Goal: Check status: Check status

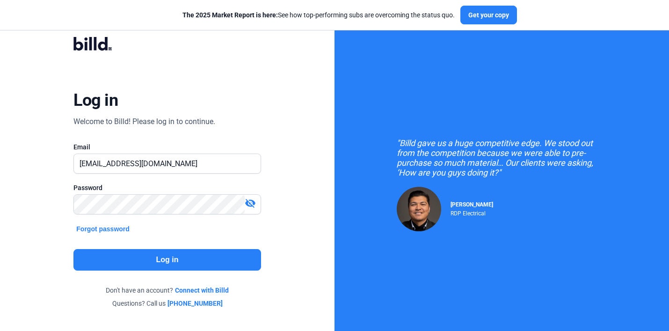
click at [173, 255] on button "Log in" at bounding box center [166, 260] width 187 height 22
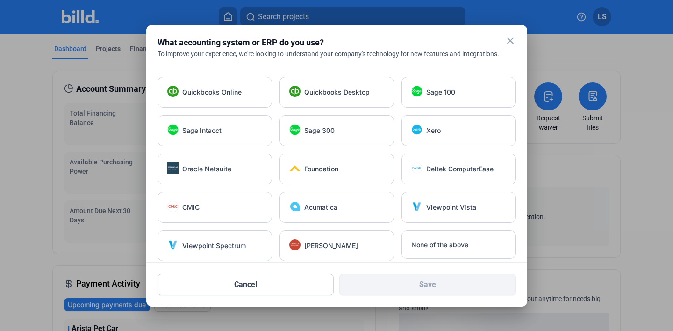
click at [509, 42] on mat-icon "close" at bounding box center [510, 40] width 11 height 11
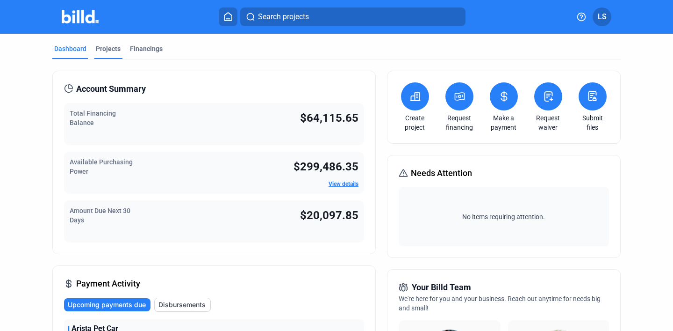
click at [99, 53] on div "Projects" at bounding box center [108, 51] width 29 height 15
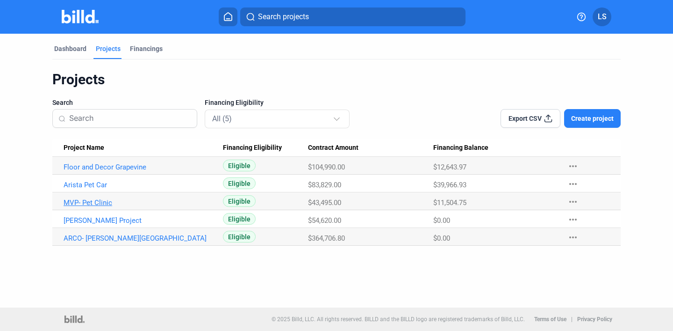
click at [106, 199] on link "MVP- Pet Clinic" at bounding box center [139, 202] width 151 height 8
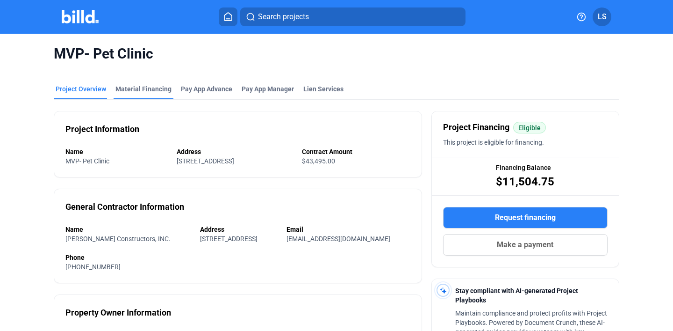
click at [136, 87] on div "Material Financing" at bounding box center [144, 88] width 56 height 9
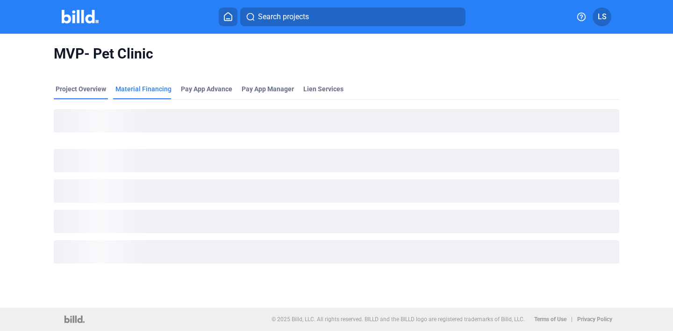
click at [102, 87] on div "Project Overview" at bounding box center [81, 88] width 51 height 9
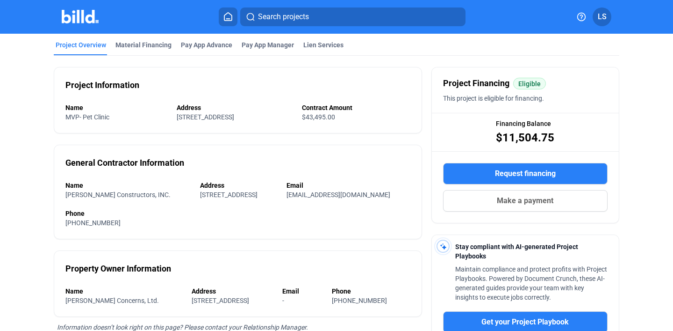
scroll to position [23, 0]
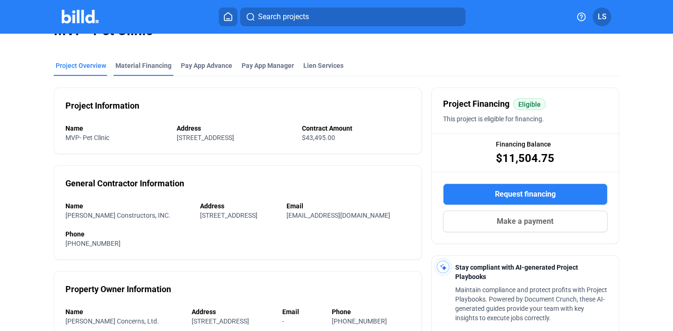
click at [155, 66] on div "Material Financing" at bounding box center [144, 65] width 56 height 9
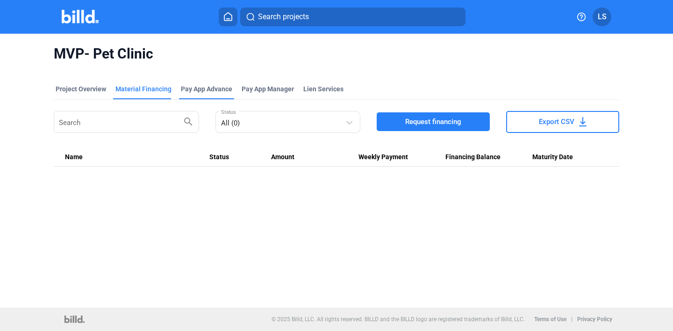
click at [193, 89] on div "Pay App Advance" at bounding box center [206, 88] width 51 height 9
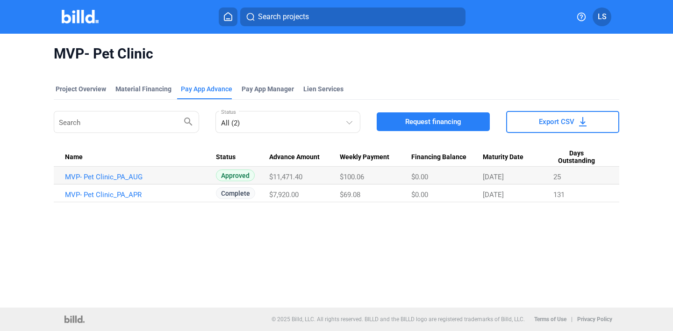
drag, startPoint x: 291, startPoint y: 177, endPoint x: 263, endPoint y: 176, distance: 28.5
click at [263, 176] on tr "MVP- Pet Clinic_PA_AUG Approved $11,471.40 $100.06 $0.00 [DATE] 25" at bounding box center [337, 175] width 566 height 18
click at [263, 176] on div "Approved" at bounding box center [242, 175] width 53 height 12
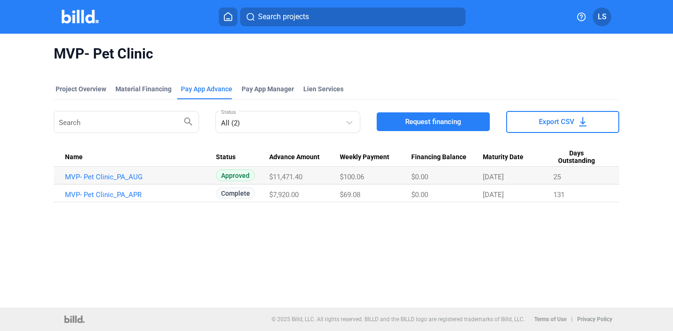
click at [273, 193] on span "$7,920.00" at bounding box center [283, 194] width 29 height 8
click at [285, 210] on div "Project Overview Material Financing Pay App Advance Pay App Manager Lien Servic…" at bounding box center [337, 143] width 566 height 139
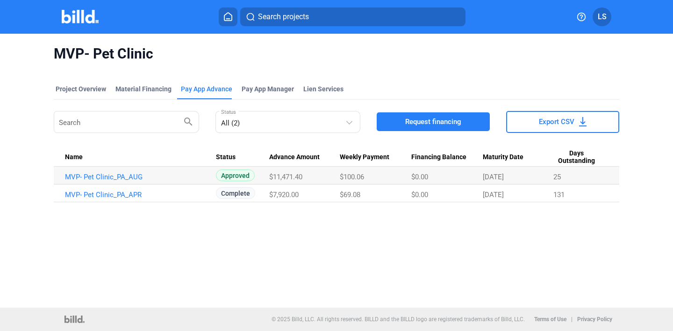
click at [285, 210] on div "Project Overview Material Financing Pay App Advance Pay App Manager Lien Servic…" at bounding box center [337, 143] width 566 height 139
click at [291, 195] on span "$7,920.00" at bounding box center [283, 194] width 29 height 8
click at [299, 215] on div "MVP- Pet Clinic Project Overview Material Financing Pay App Advance Pay App Man…" at bounding box center [336, 171] width 673 height 274
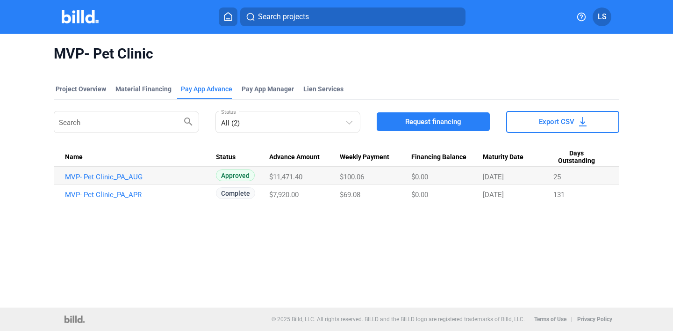
click at [299, 215] on div "MVP- Pet Clinic Project Overview Material Financing Pay App Advance Pay App Man…" at bounding box center [336, 171] width 673 height 274
click at [312, 188] on Amount "$7,920.00" at bounding box center [304, 193] width 71 height 18
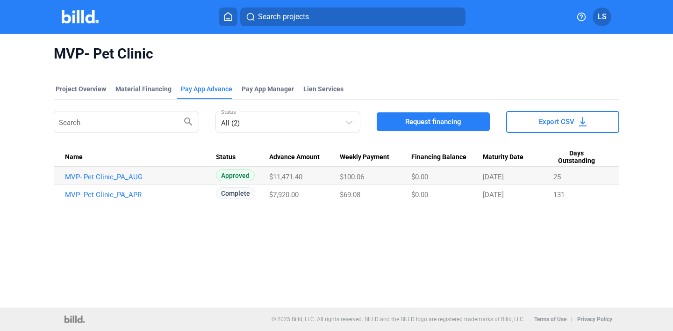
click at [325, 168] on Amount "$11,471.40" at bounding box center [304, 175] width 71 height 18
click at [338, 181] on Amount "$11,471.40" at bounding box center [304, 175] width 71 height 18
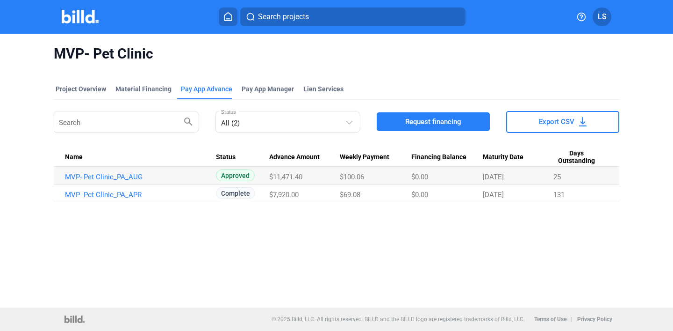
click at [340, 197] on span "$69.08" at bounding box center [350, 194] width 21 height 8
click at [142, 176] on link "MVP- Pet Clinic_PA_AUG" at bounding box center [140, 177] width 151 height 8
